Goal: Task Accomplishment & Management: Manage account settings

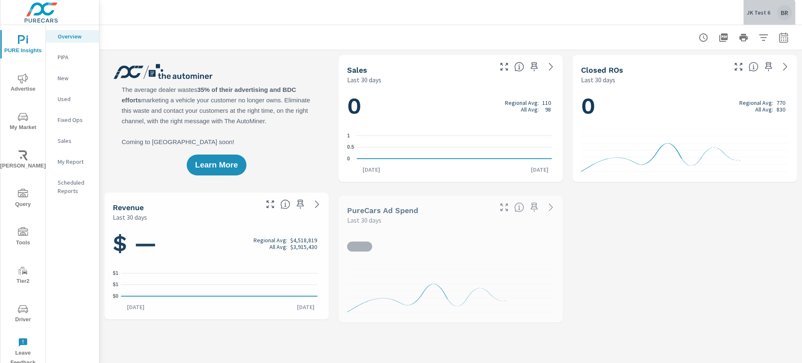
click at [759, 15] on p "JK Test 6" at bounding box center [758, 13] width 23 height 8
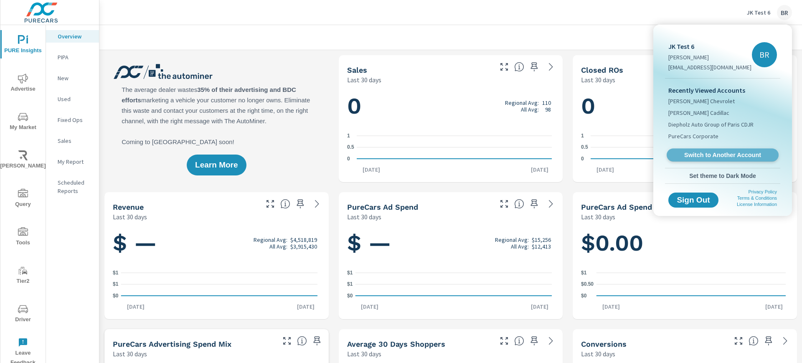
click at [707, 151] on span "Switch to Another Account" at bounding box center [723, 155] width 102 height 8
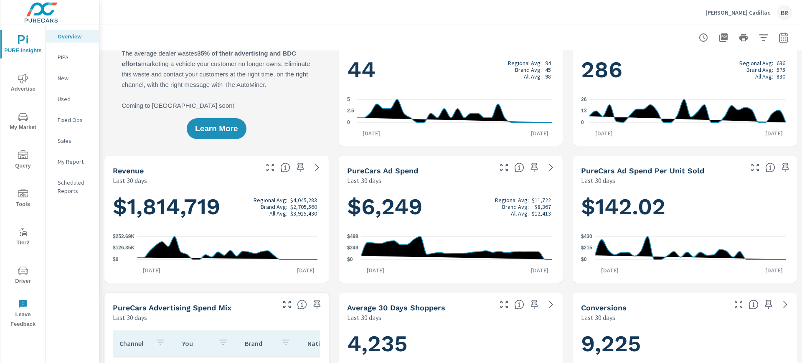
scroll to position [52, 0]
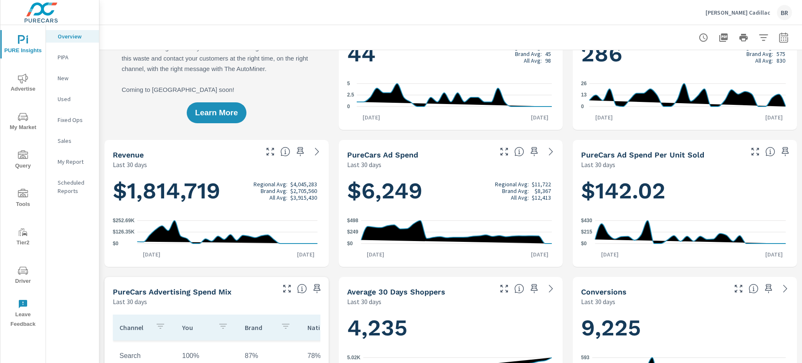
click at [23, 113] on icon "nav menu" at bounding box center [23, 117] width 10 height 10
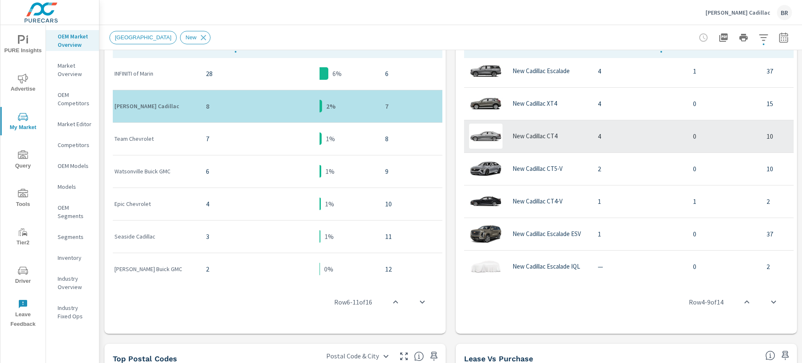
scroll to position [242, 0]
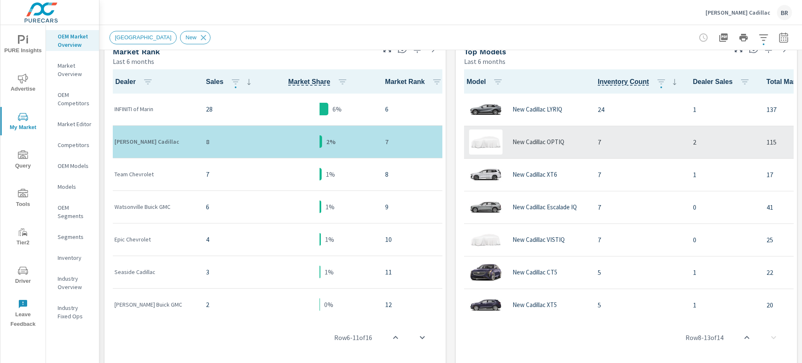
scroll to position [413, 0]
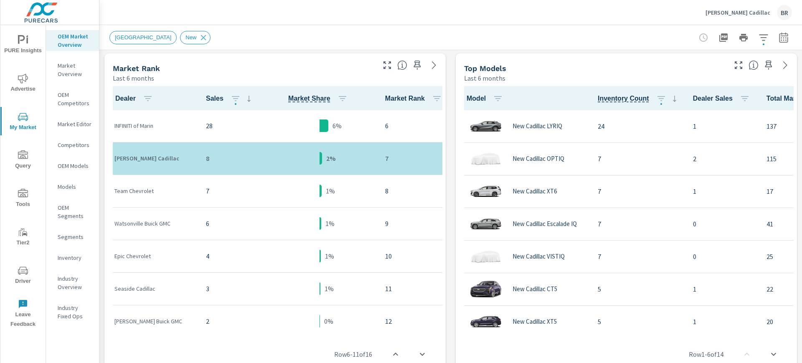
click at [739, 13] on p "[PERSON_NAME] Cadillac" at bounding box center [738, 13] width 65 height 8
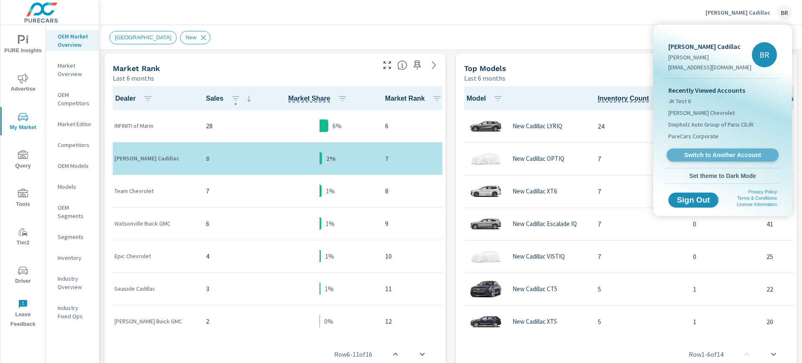
click at [716, 156] on span "Switch to Another Account" at bounding box center [723, 155] width 102 height 8
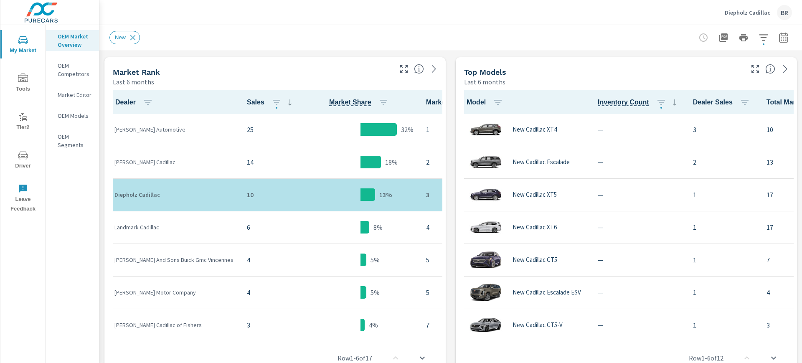
scroll to position [425, 0]
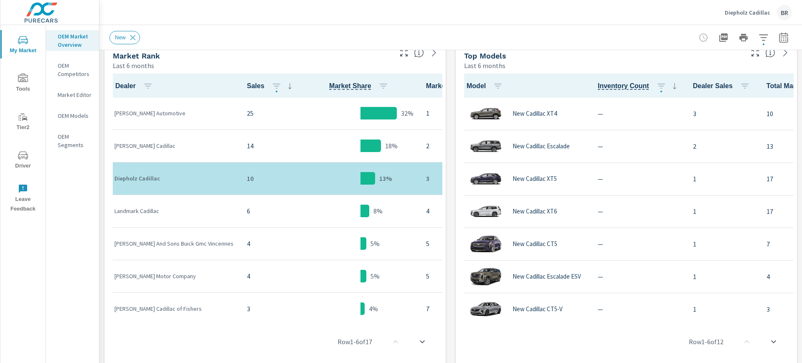
scroll to position [104, 0]
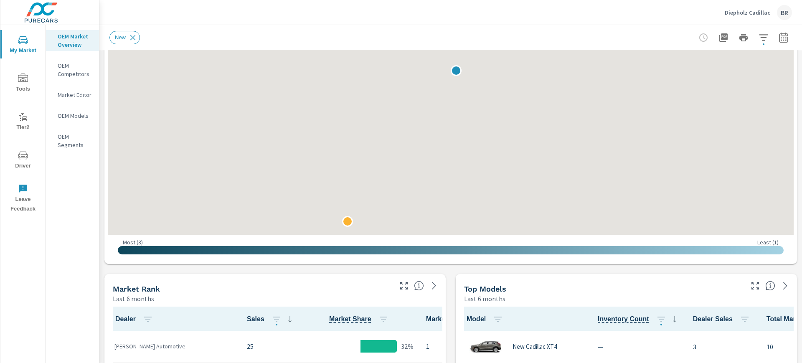
scroll to position [164, 0]
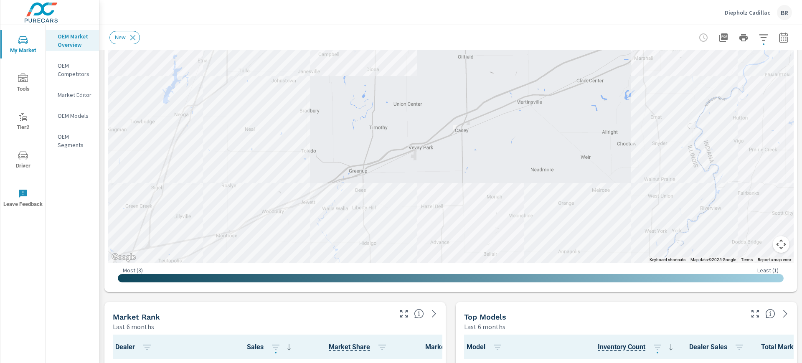
click at [744, 15] on p "Diepholz Cadillac" at bounding box center [748, 13] width 46 height 8
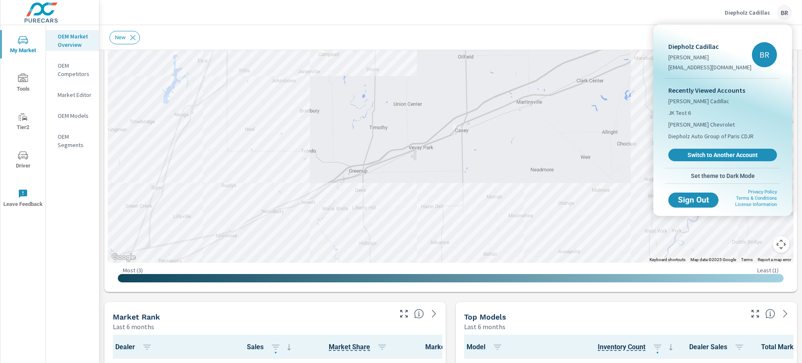
click at [711, 151] on span "Switch to Another Account" at bounding box center [722, 155] width 99 height 8
